Goal: Task Accomplishment & Management: Complete application form

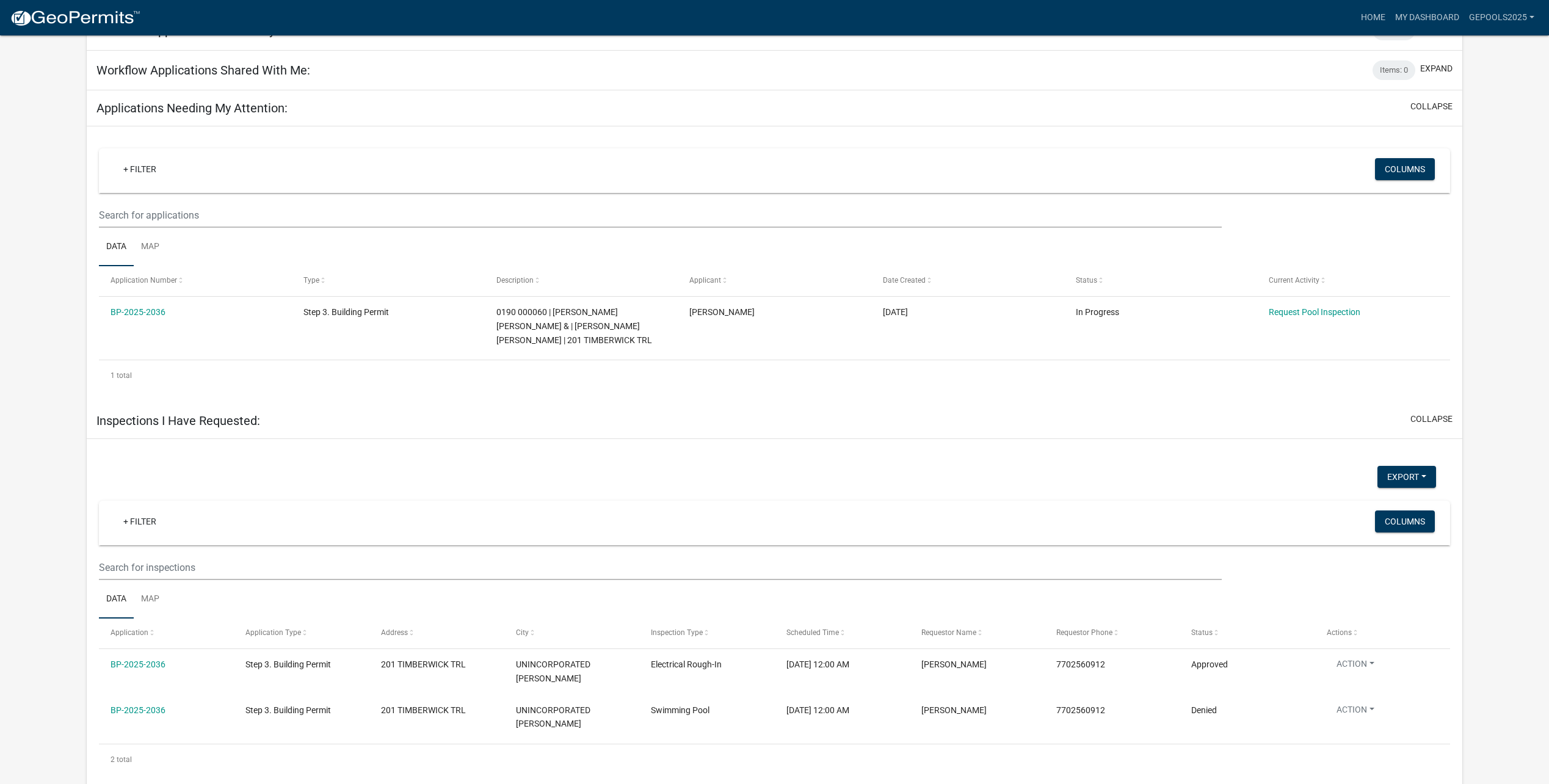
scroll to position [490, 0]
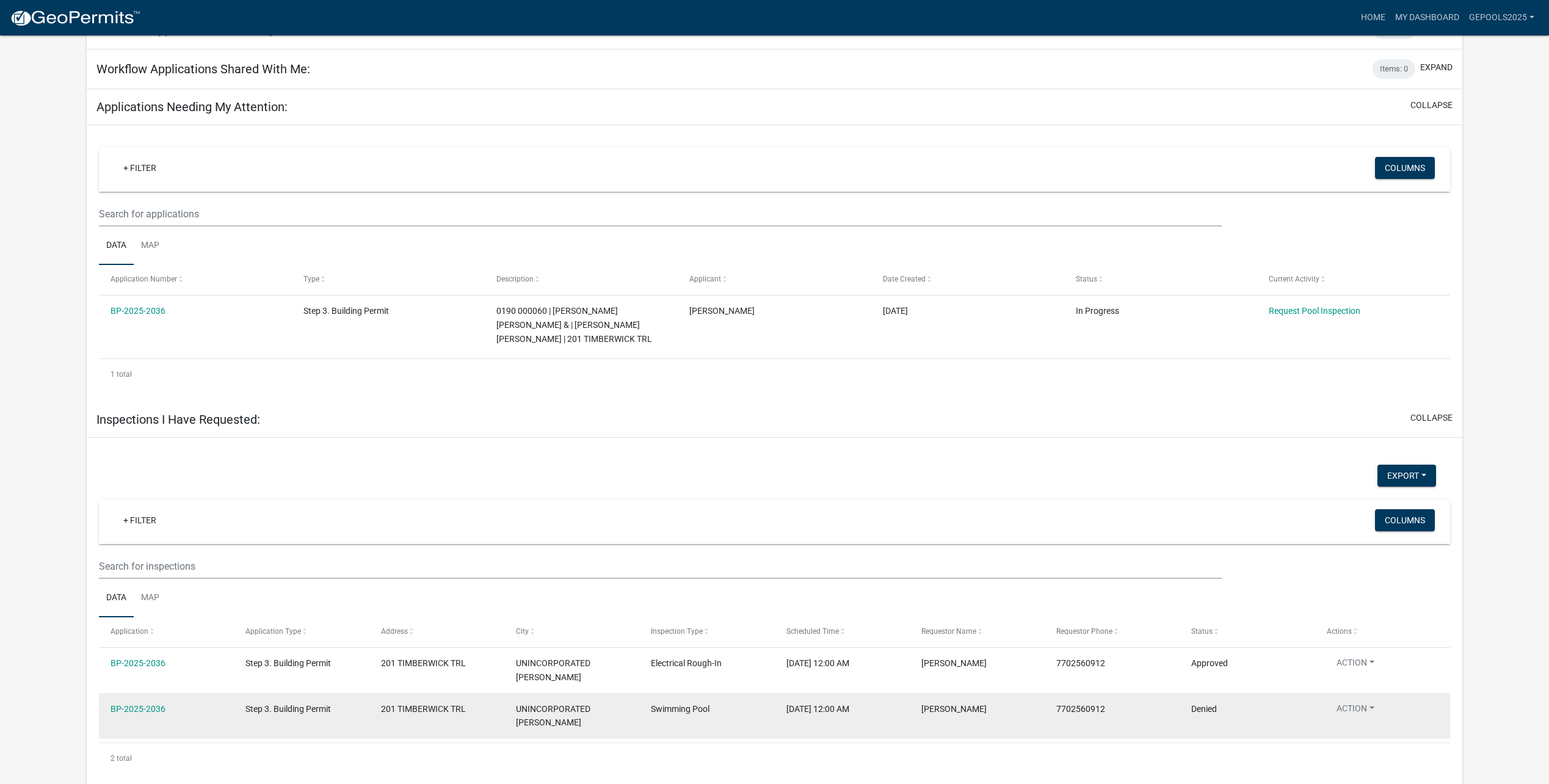
click at [1364, 702] on button "Action" at bounding box center [1355, 710] width 57 height 18
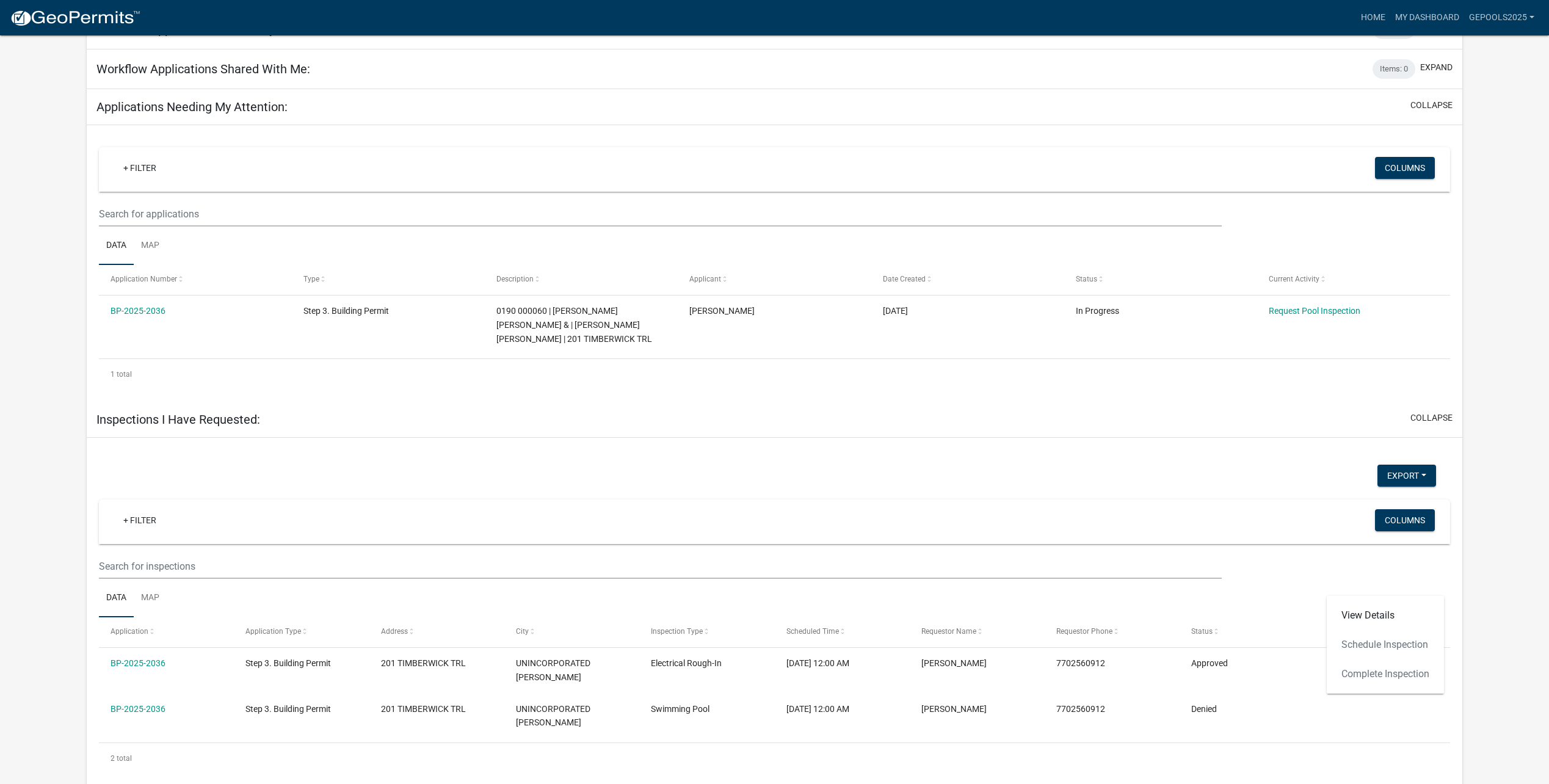
click at [1391, 644] on div "View Details Schedule Inspection Complete Inspection" at bounding box center [1385, 644] width 117 height 98
click at [1381, 617] on link "View Details" at bounding box center [1385, 615] width 117 height 29
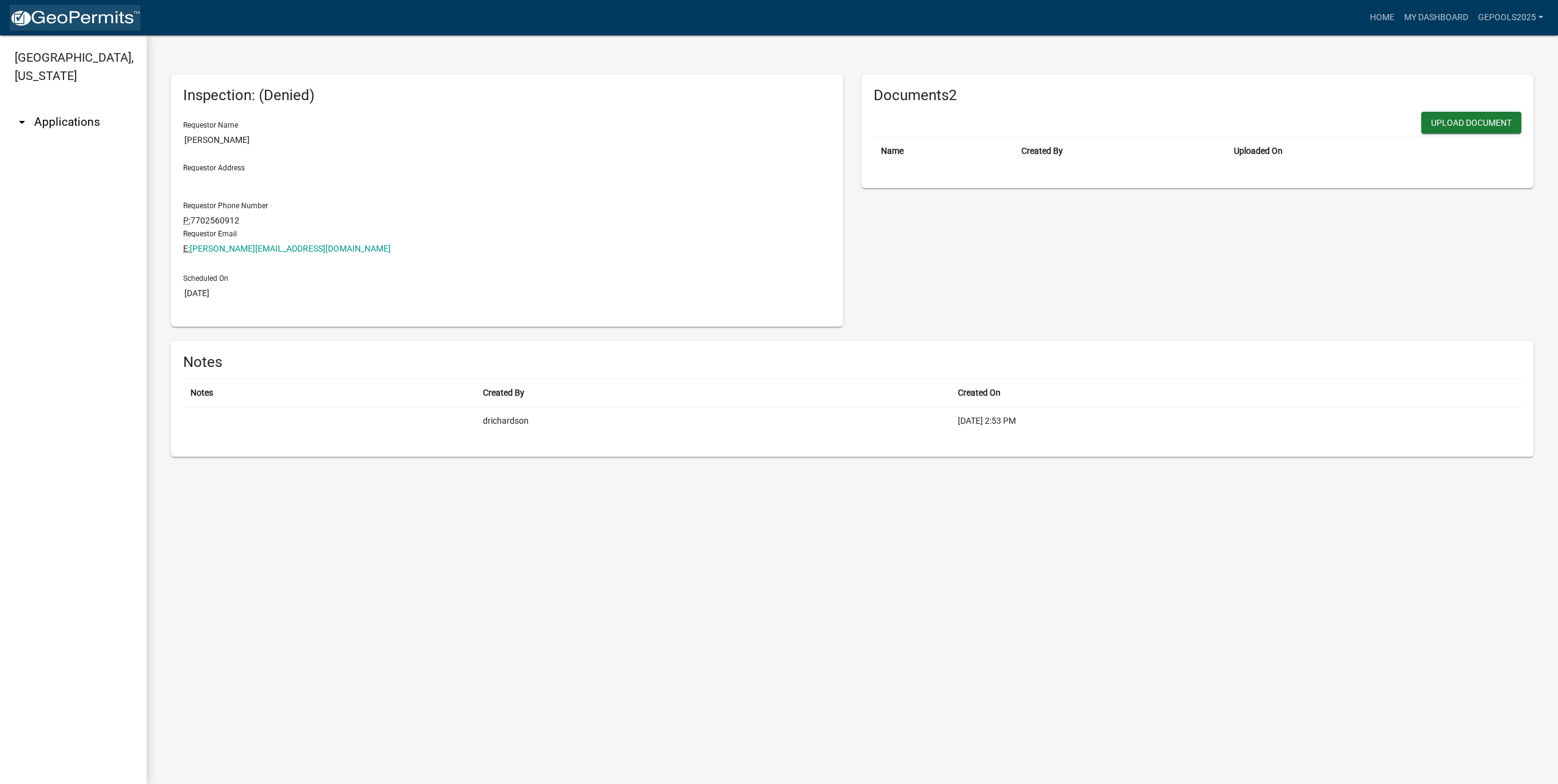
click at [69, 21] on img at bounding box center [75, 18] width 131 height 18
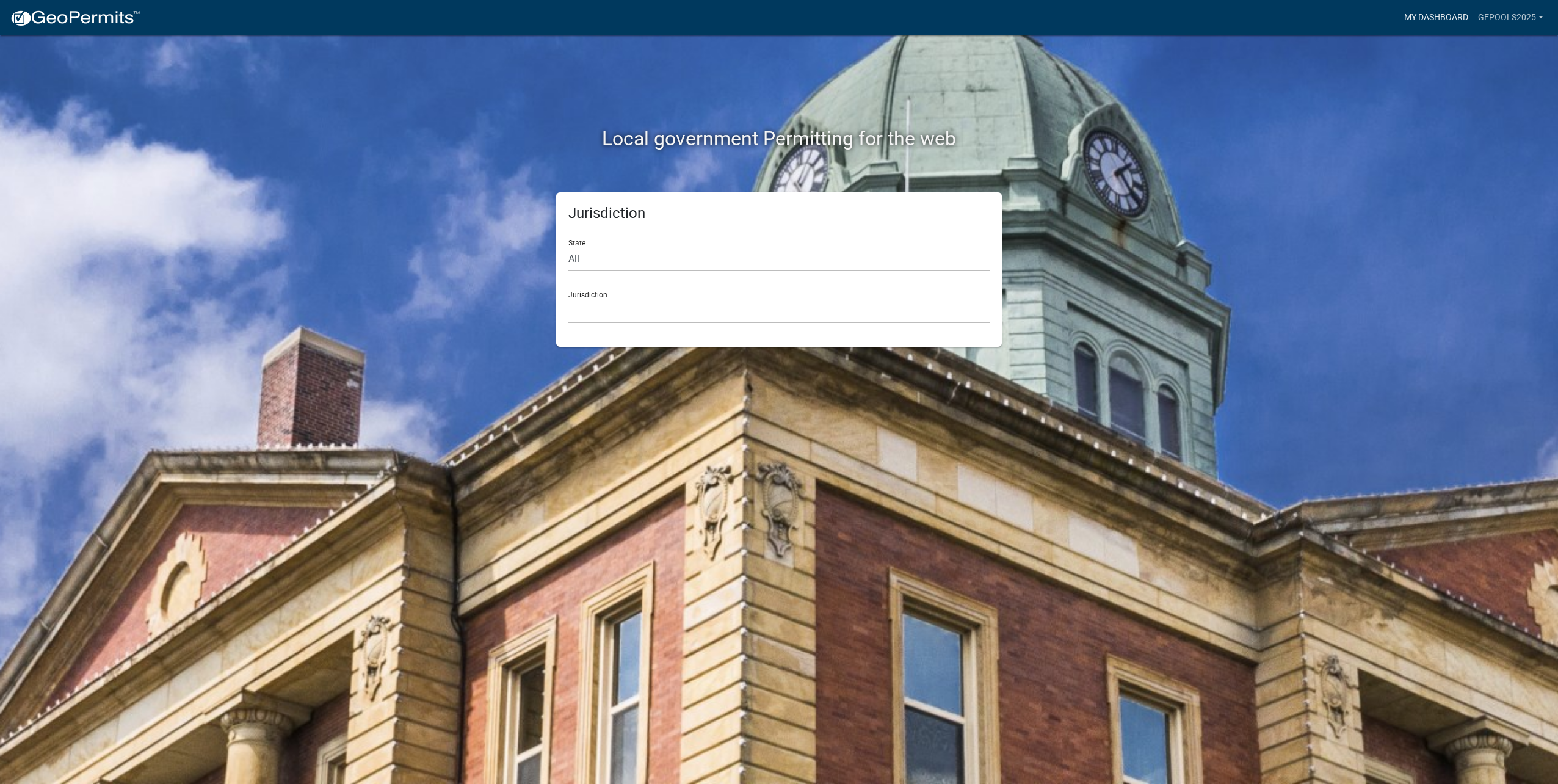
click at [1436, 15] on link "My Dashboard" at bounding box center [1436, 18] width 74 height 23
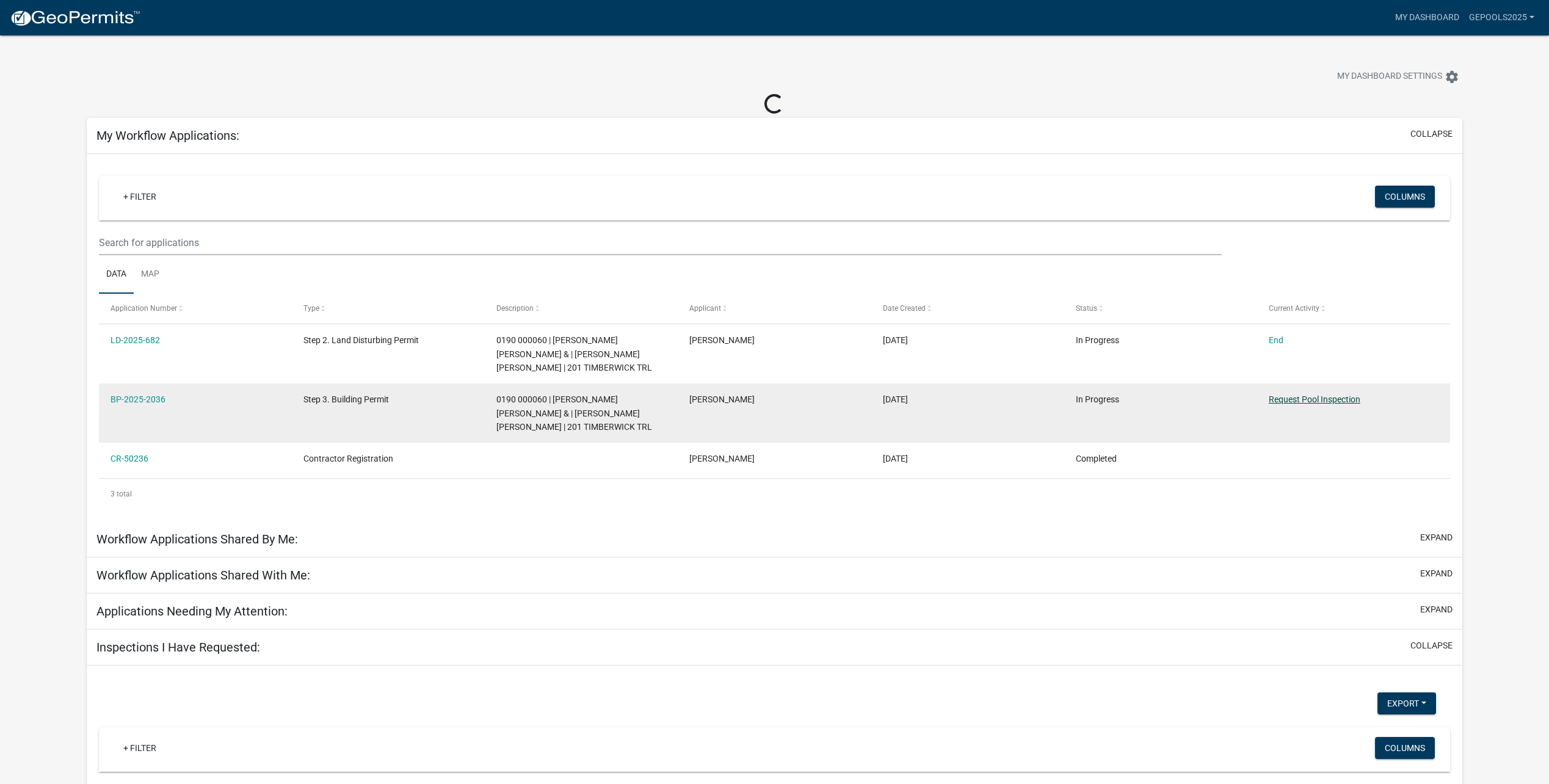
click at [1349, 402] on link "Request Pool Inspection" at bounding box center [1314, 399] width 92 height 10
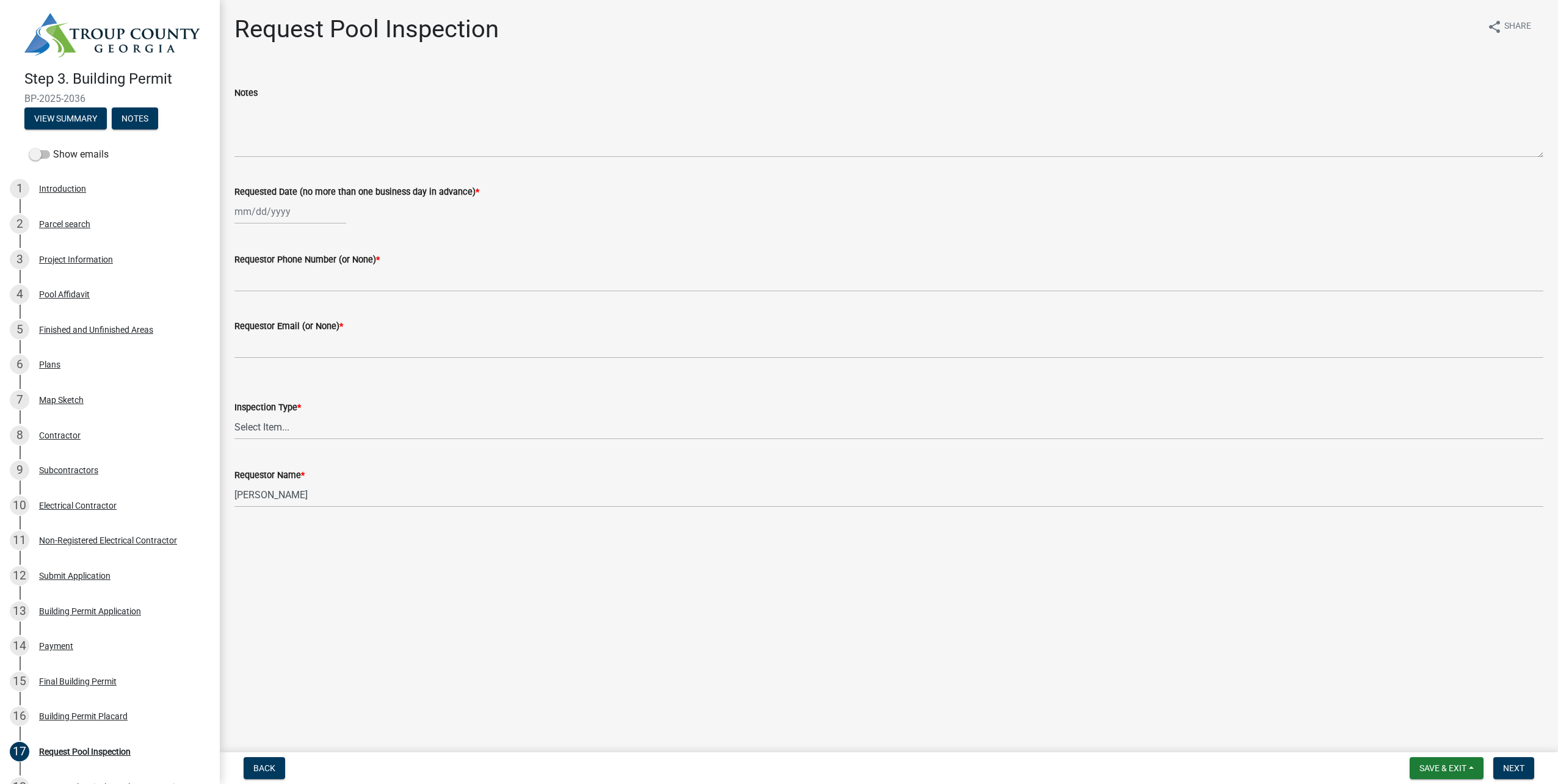
select select "10"
select select "2025"
click at [262, 212] on div "[PERSON_NAME] Feb Mar Apr [PERSON_NAME][DATE] Oct Nov [DATE] 1526 1527 1528 152…" at bounding box center [290, 211] width 112 height 25
click at [268, 314] on div "14" at bounding box center [267, 316] width 20 height 20
type input "[DATE]"
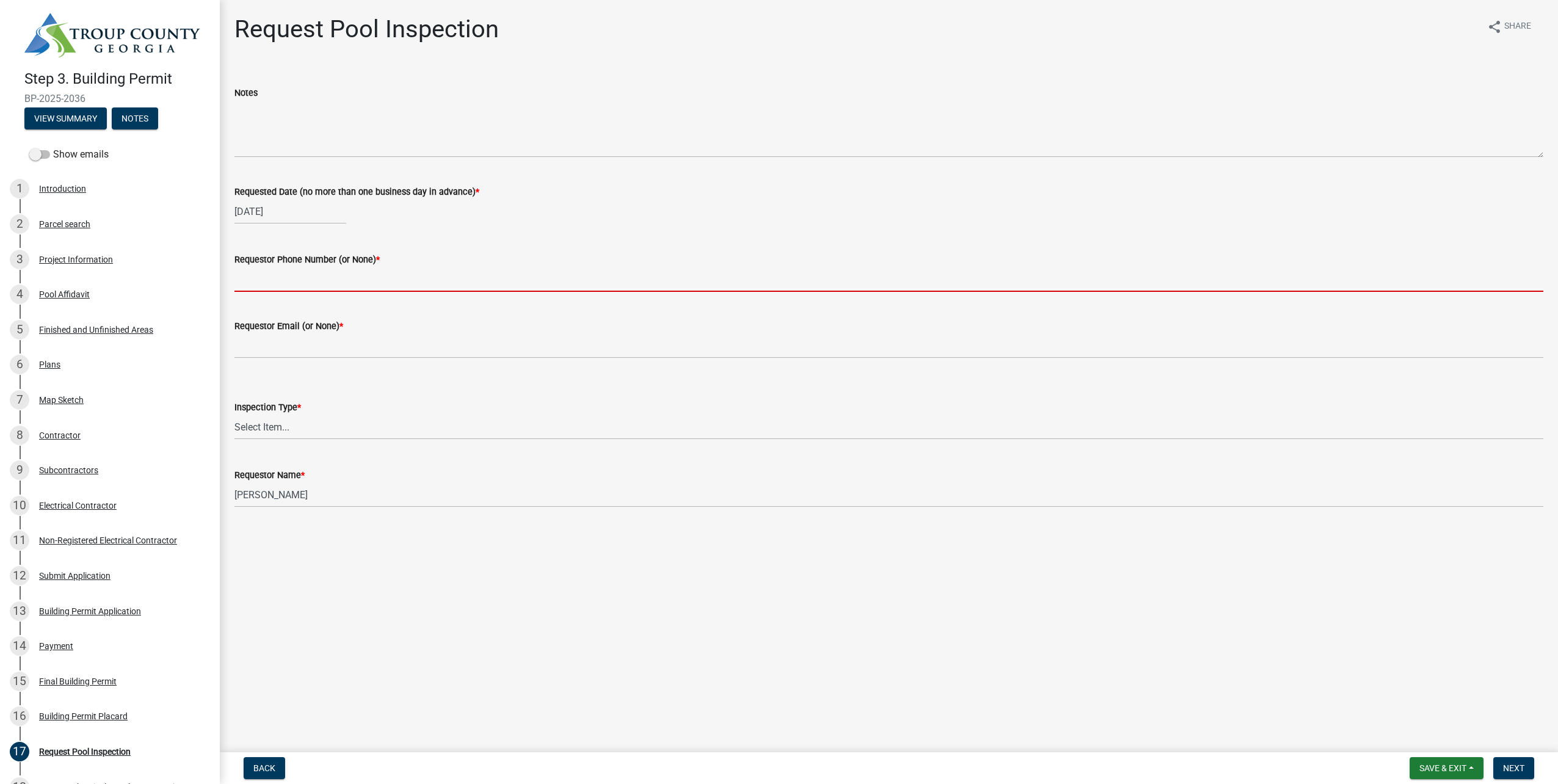
click at [281, 281] on input "Requestor Phone Number (or None) *" at bounding box center [889, 279] width 1309 height 25
type input "7702560912"
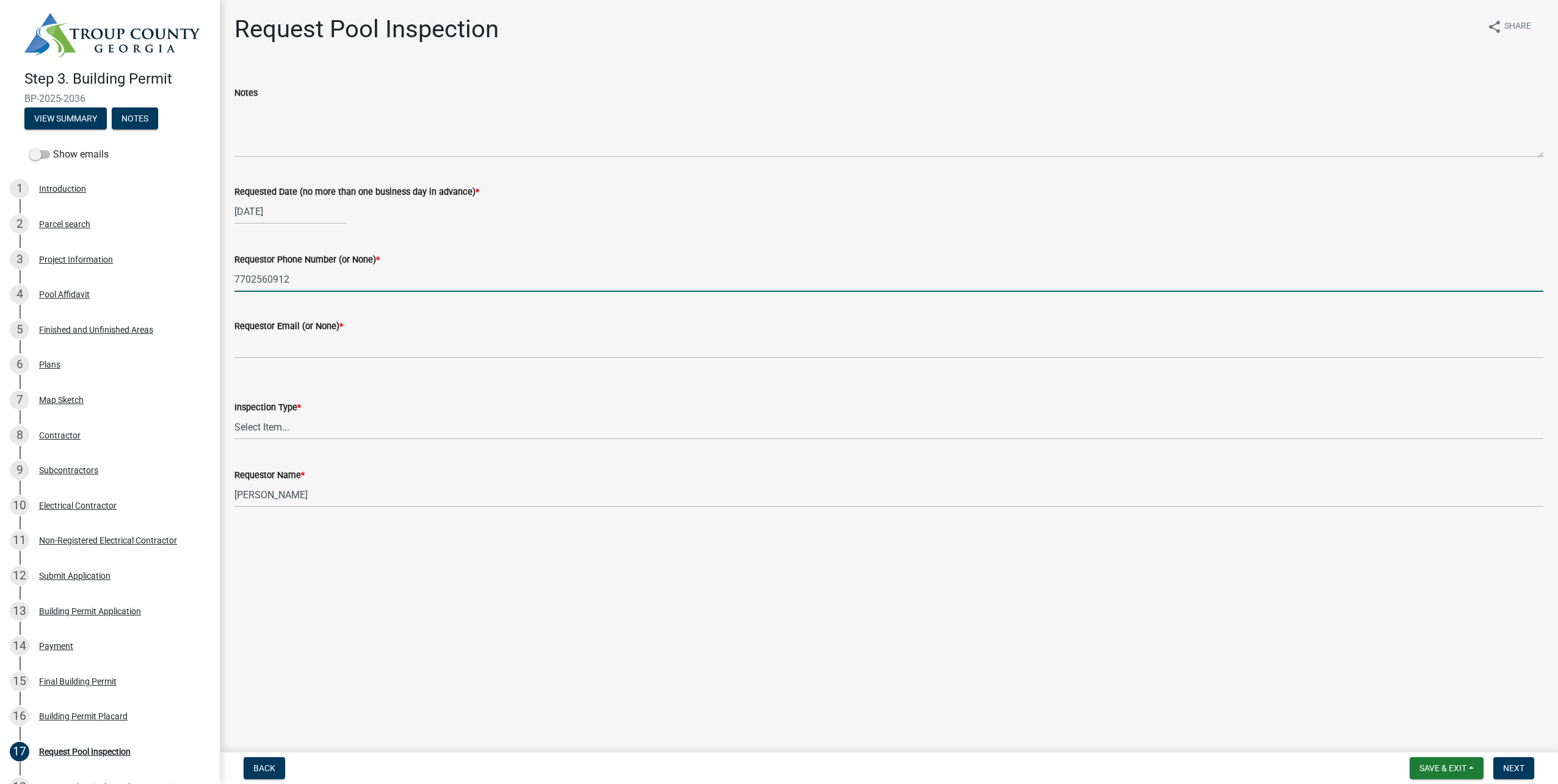
type input "[PERSON_NAME][EMAIL_ADDRESS][DOMAIN_NAME]"
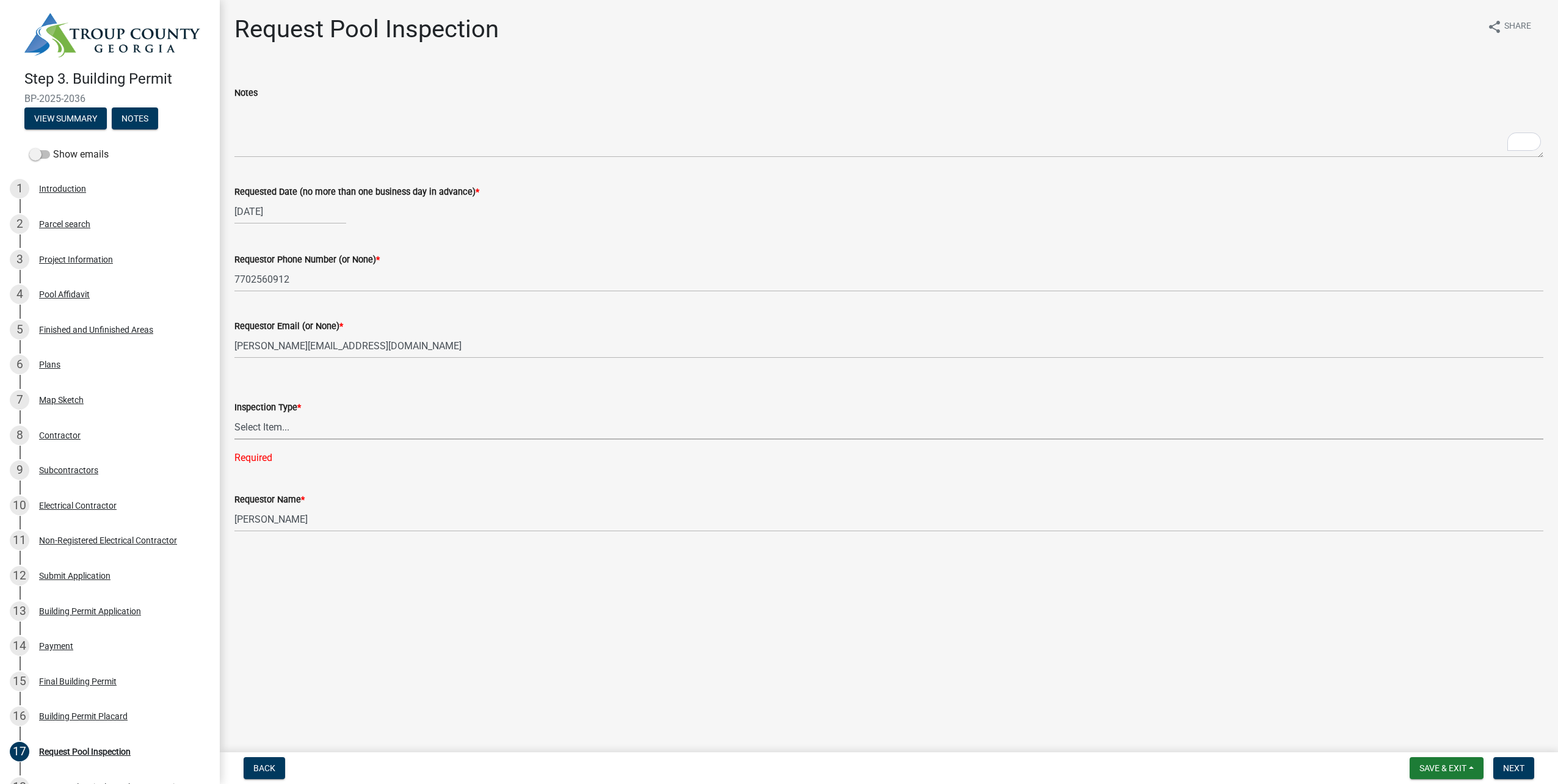
click at [291, 427] on select "Select Item... Swimming Pool" at bounding box center [889, 427] width 1309 height 25
click at [235, 414] on select "Select Item... Swimming Pool" at bounding box center [889, 427] width 1309 height 25
select select "ef4d9e71-aee7-4a63-874d-3042849ee564"
click at [337, 418] on select "Select Item... Swimming Pool" at bounding box center [889, 427] width 1309 height 25
click at [235, 414] on select "Select Item... Swimming Pool" at bounding box center [889, 427] width 1309 height 25
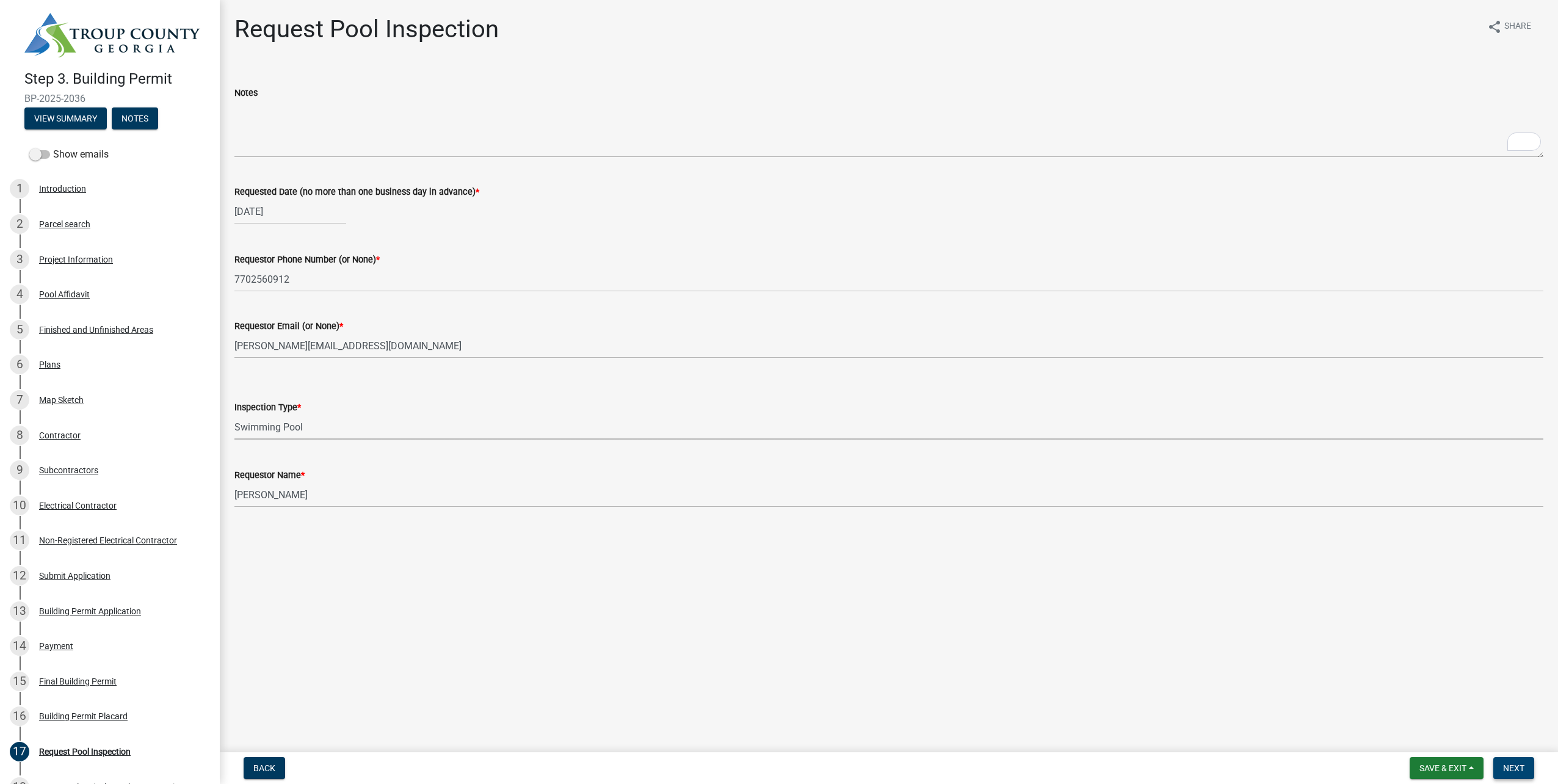
click at [1516, 766] on span "Next" at bounding box center [1514, 768] width 21 height 10
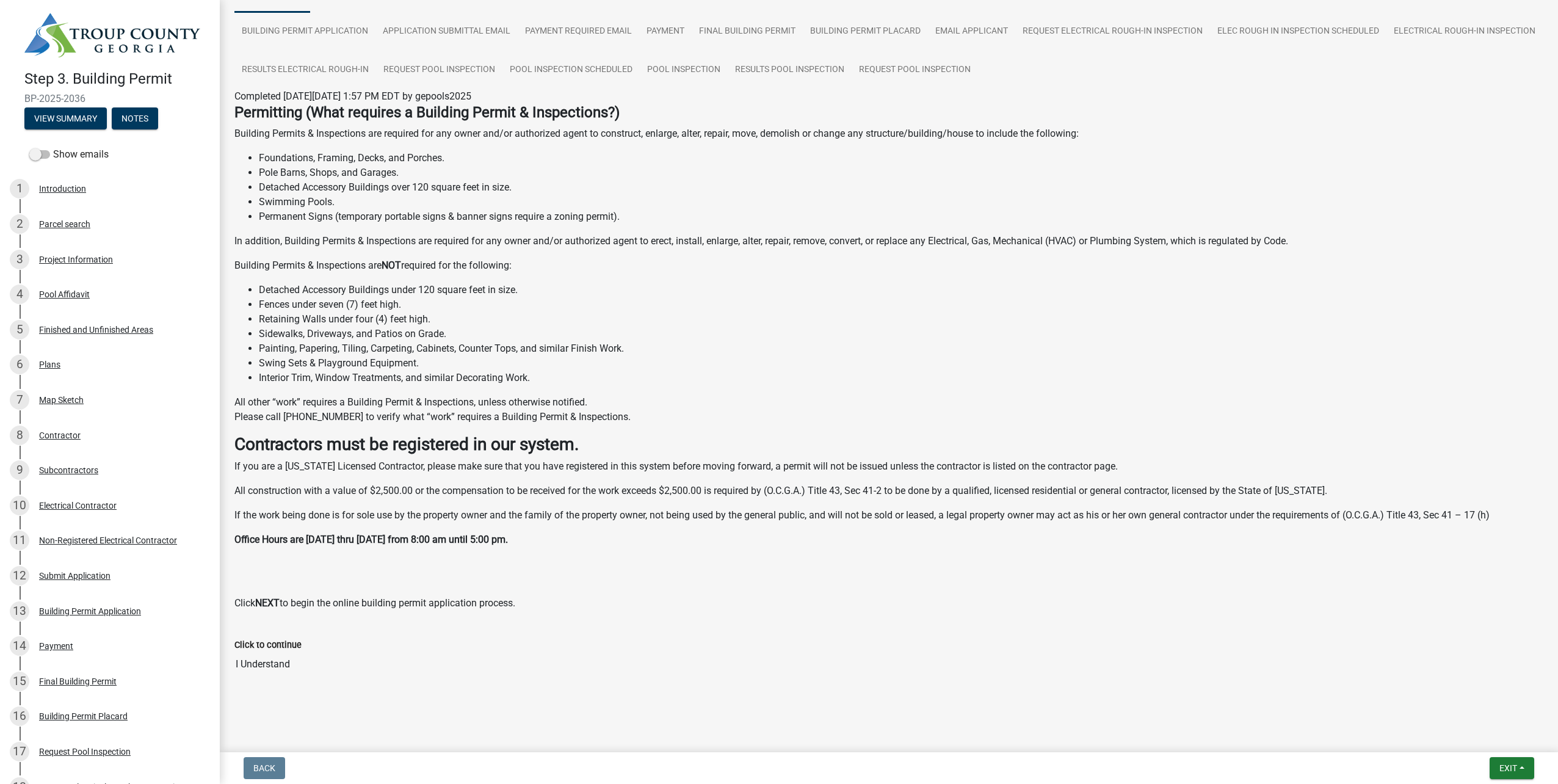
scroll to position [120, 0]
click at [262, 662] on input "I Understand" at bounding box center [889, 663] width 1309 height 25
click at [263, 660] on input "I Understand" at bounding box center [889, 663] width 1309 height 25
click at [279, 640] on label "Click to continue" at bounding box center [268, 644] width 67 height 9
click at [279, 651] on input "I Understand" at bounding box center [889, 663] width 1309 height 25
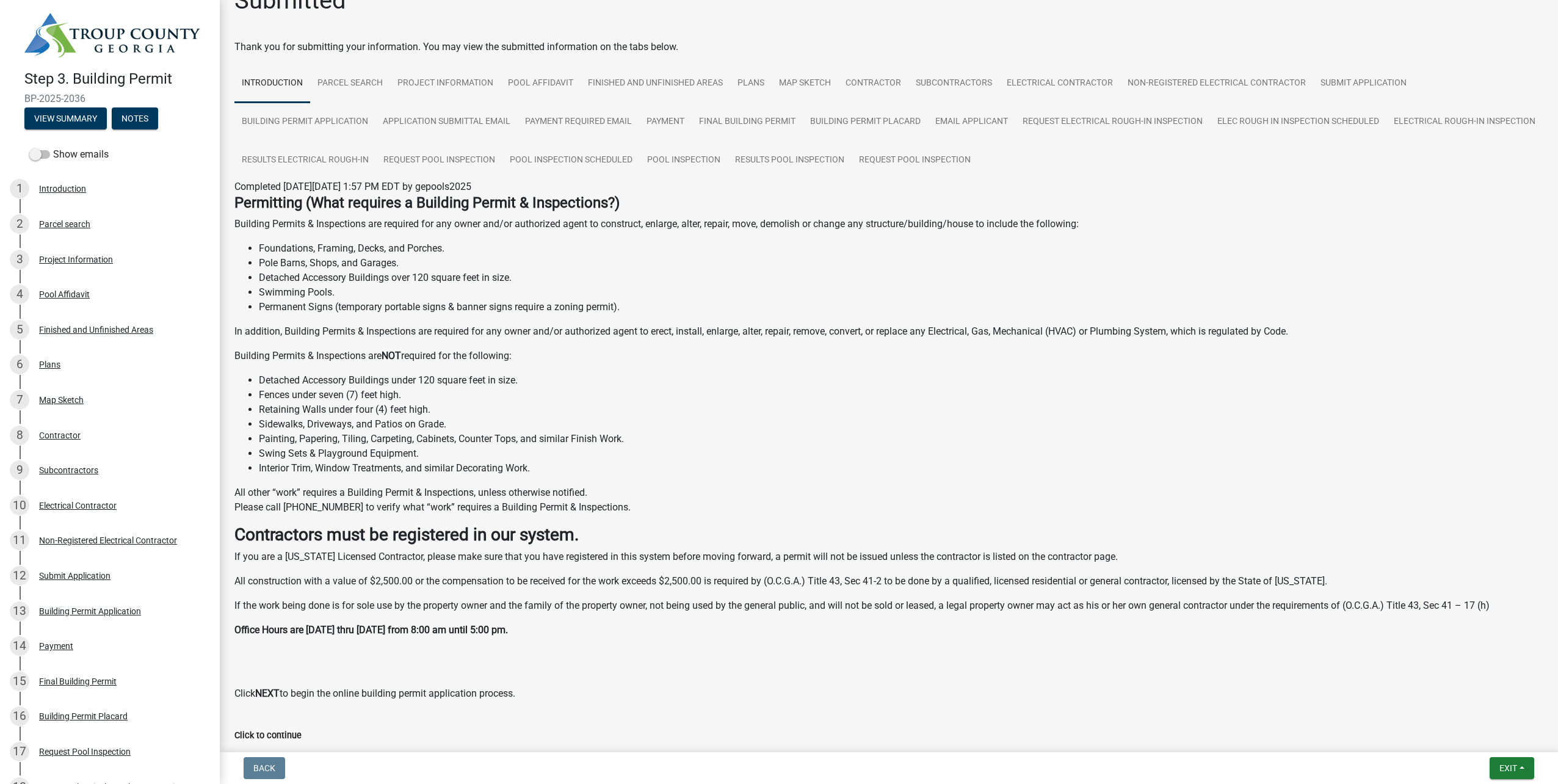
scroll to position [0, 0]
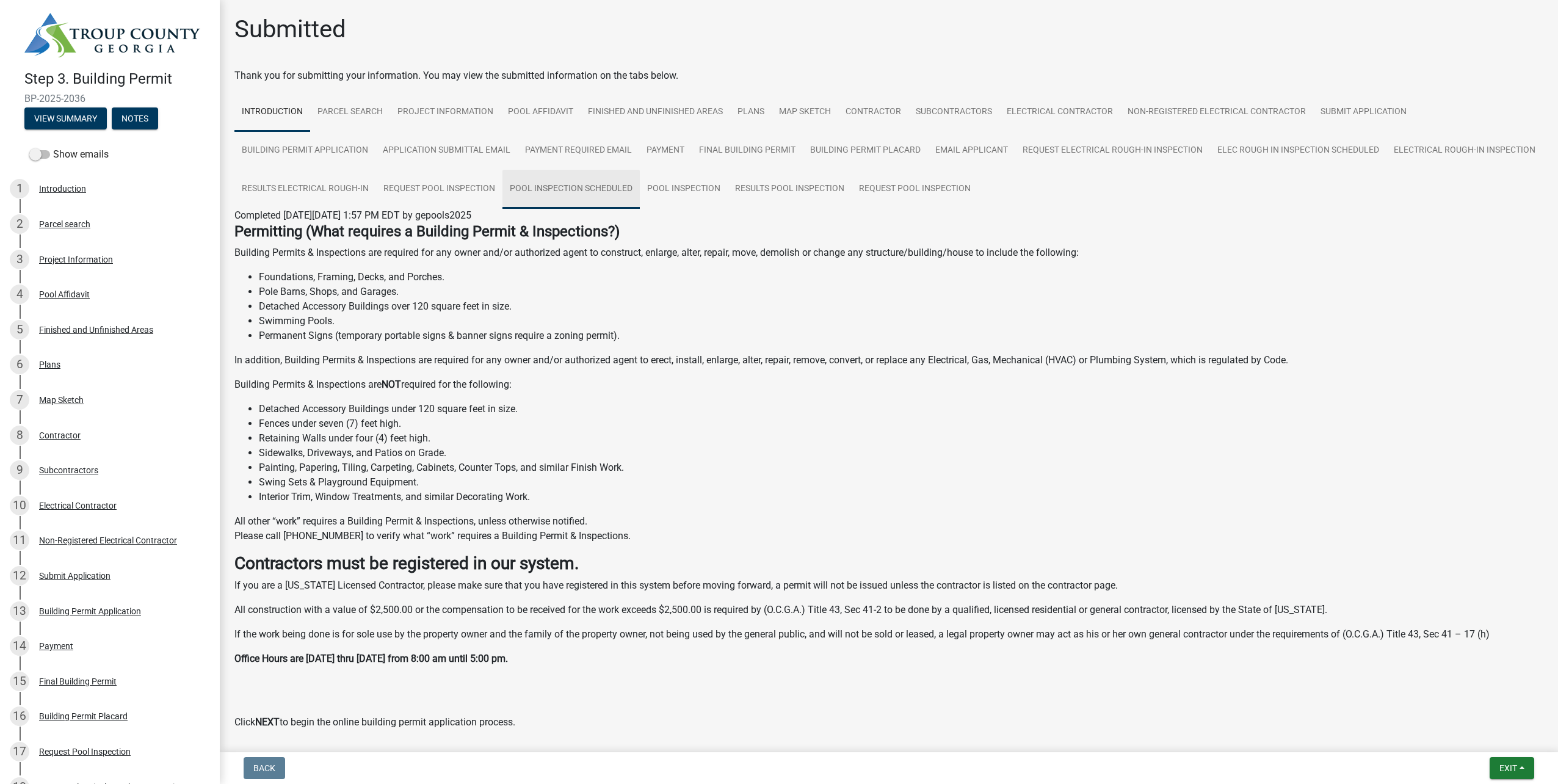
click at [640, 187] on link "Pool Inspection Scheduled" at bounding box center [571, 189] width 138 height 39
